Goal: Task Accomplishment & Management: Use online tool/utility

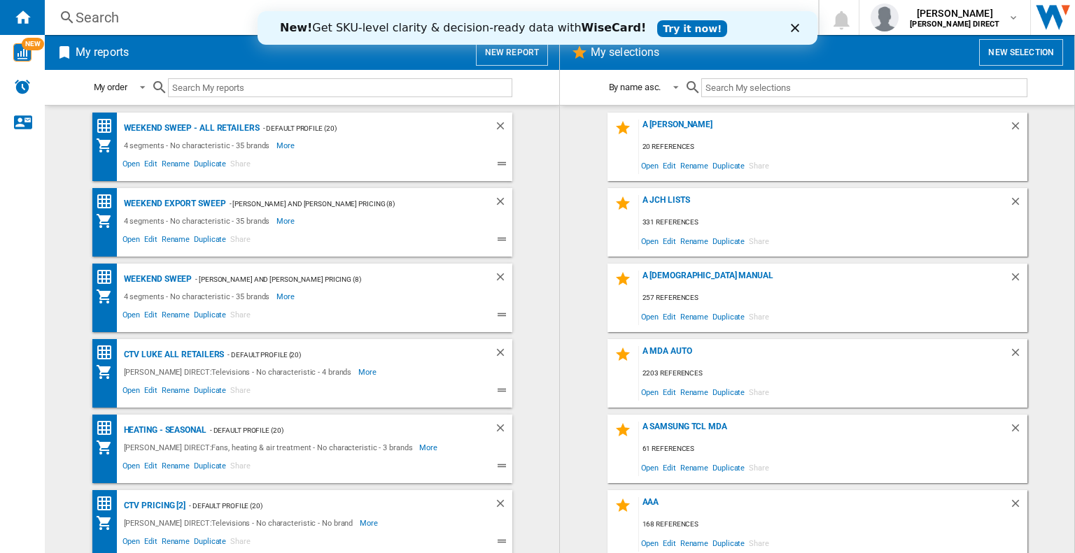
click at [657, 31] on link "Try it now!" at bounding box center [692, 28] width 70 height 17
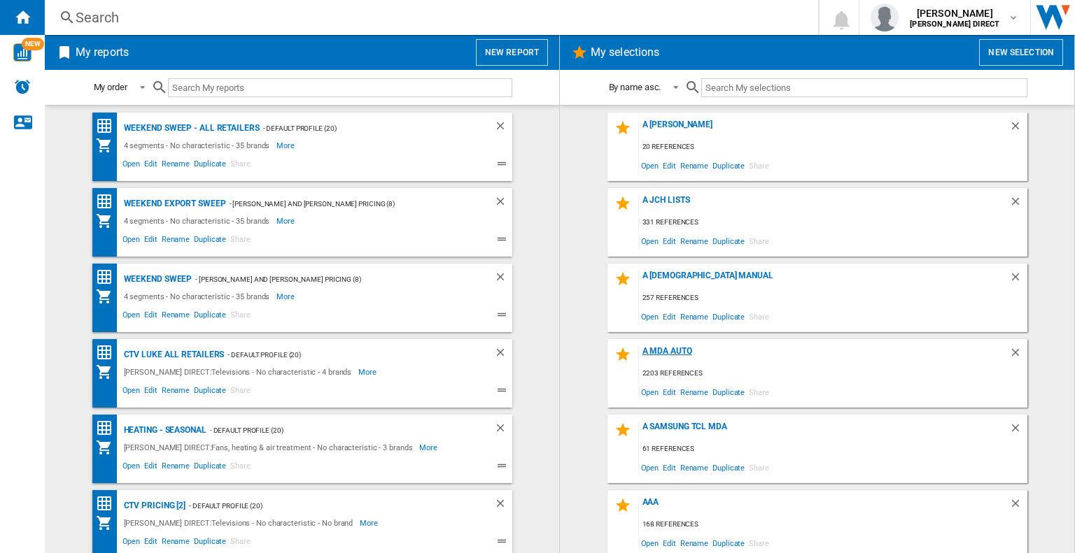
click at [662, 350] on div "A MDA Auto" at bounding box center [824, 355] width 370 height 19
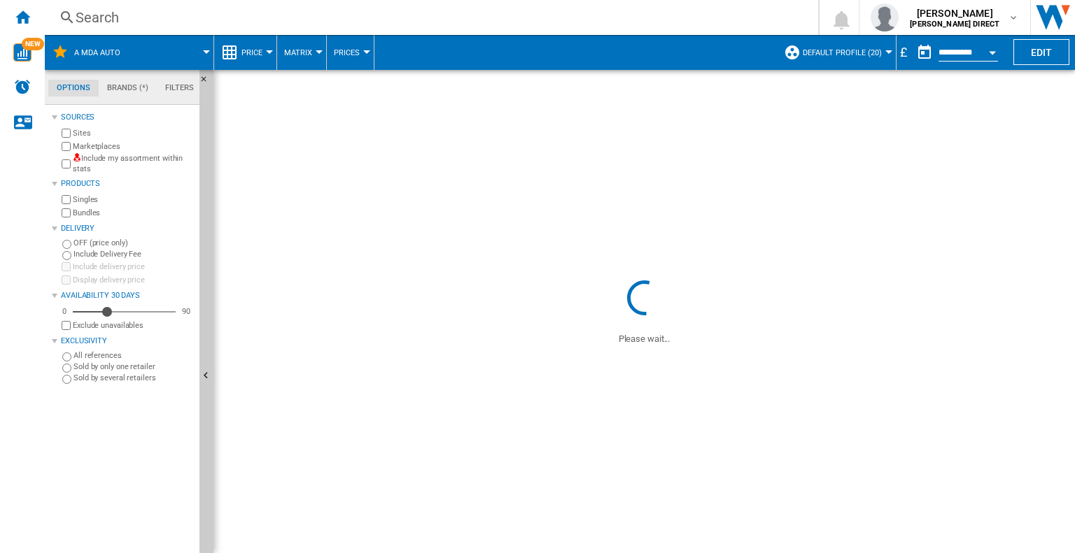
click at [870, 56] on span "Default profile (20)" at bounding box center [841, 52] width 79 height 9
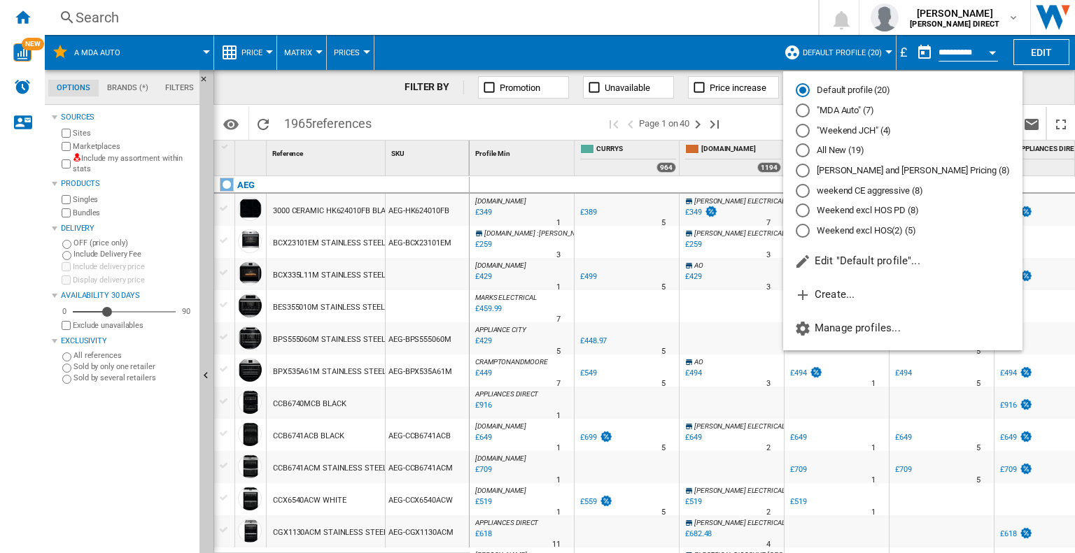
click at [834, 106] on md-radio-button ""MDA Auto" (7)" at bounding box center [902, 110] width 214 height 13
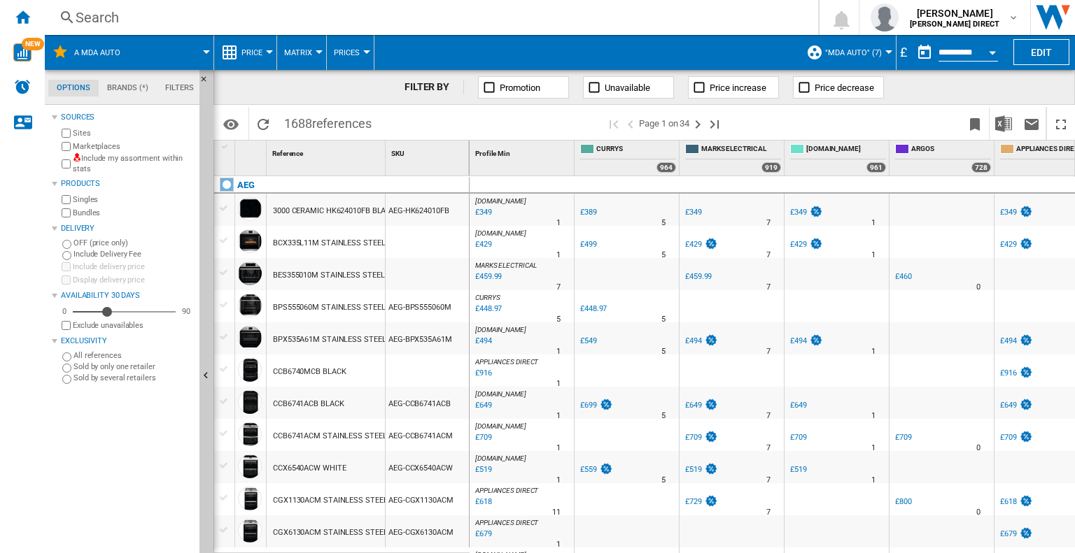
click at [877, 50] on span ""MDA Auto" (7)" at bounding box center [853, 52] width 57 height 9
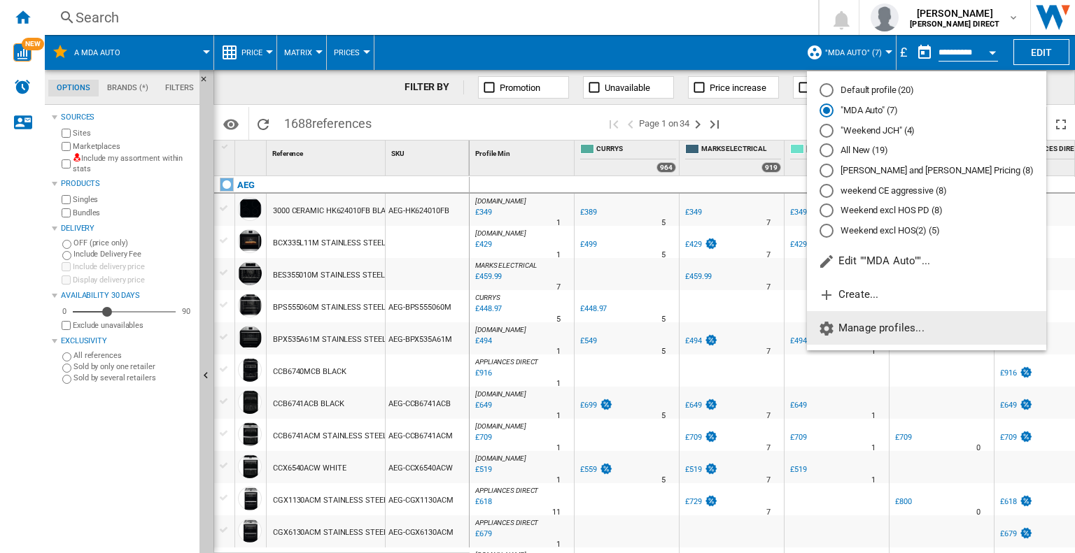
click at [904, 330] on span "Manage profiles..." at bounding box center [871, 328] width 106 height 13
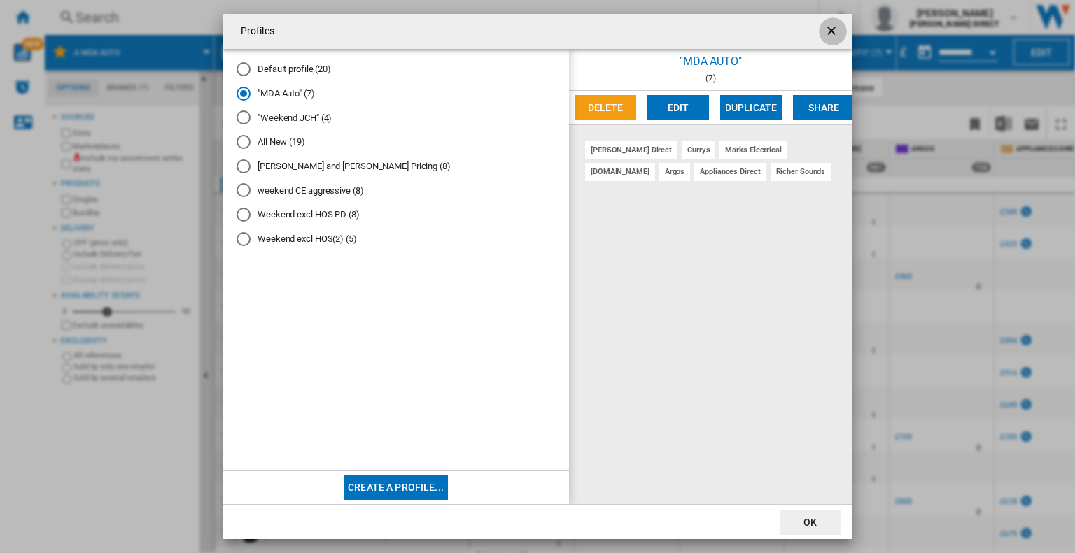
click at [829, 34] on ng-md-icon "getI18NText('BUTTONS.CLOSE_DIALOG')" at bounding box center [832, 32] width 17 height 17
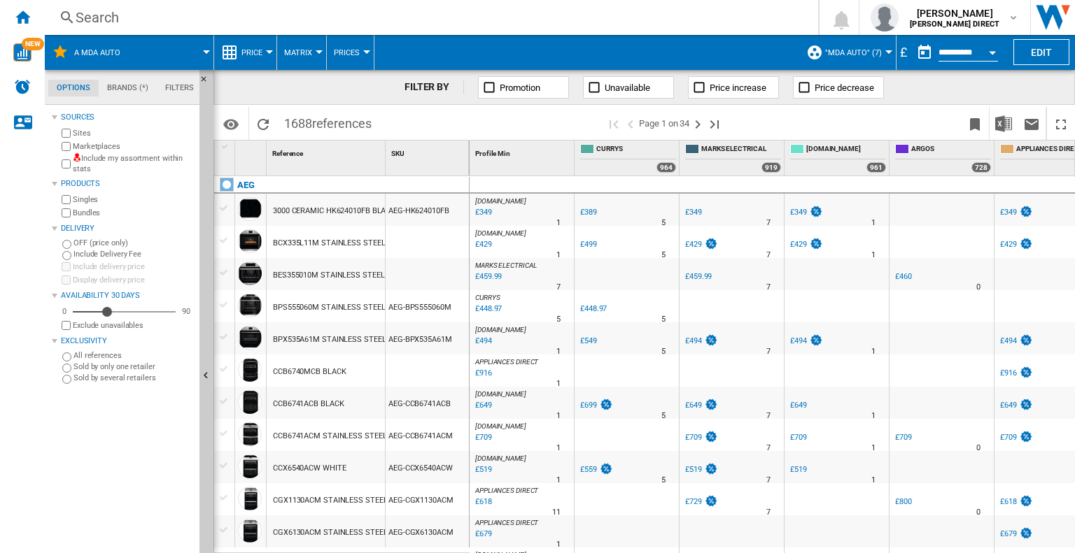
click at [204, 122] on button "Hide" at bounding box center [206, 377] width 14 height 614
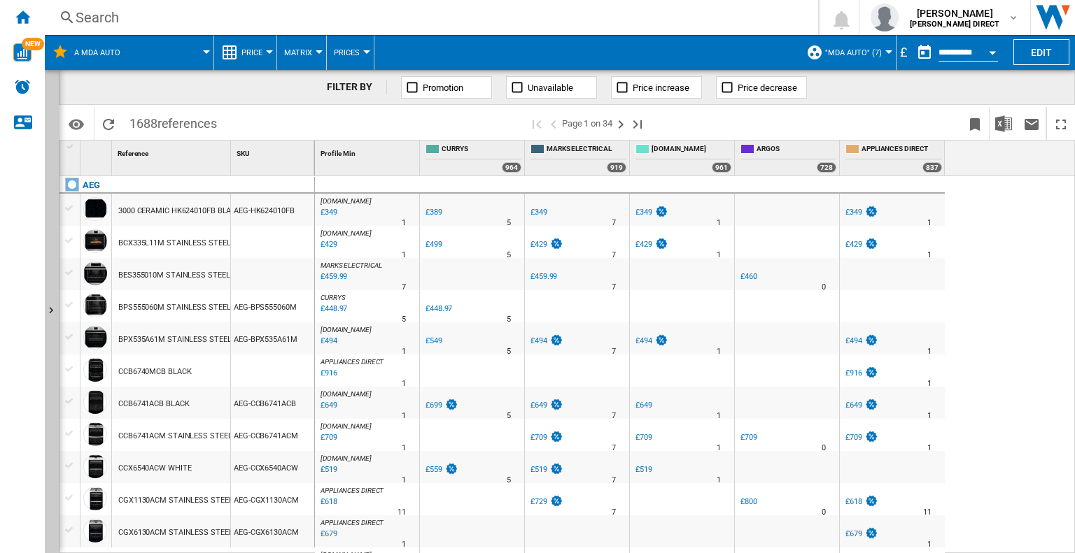
scroll to position [140, 0]
